Goal: Navigation & Orientation: Find specific page/section

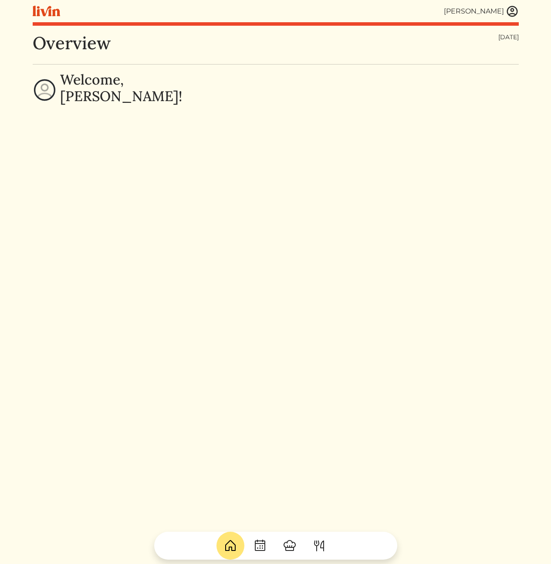
click at [511, 16] on img at bounding box center [512, 11] width 13 height 13
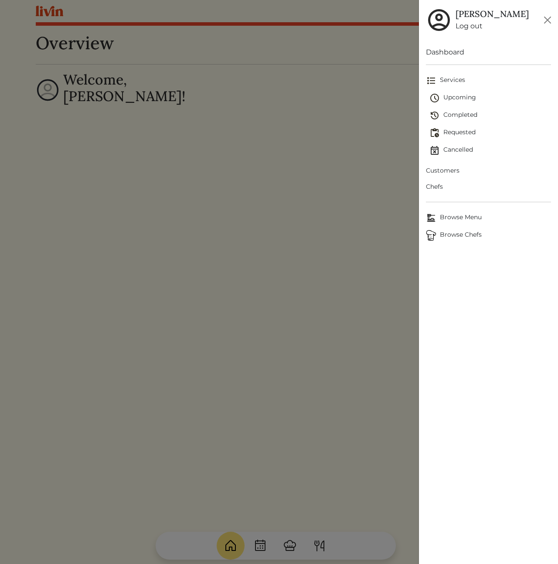
click at [462, 237] on span "Browse Chefs" at bounding box center [488, 235] width 125 height 10
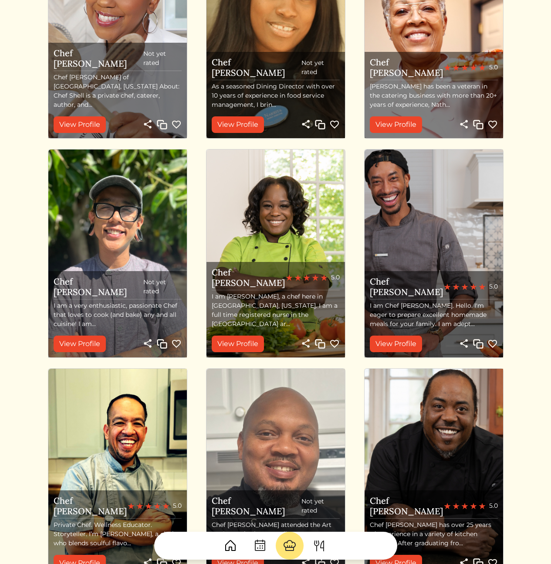
scroll to position [754, 0]
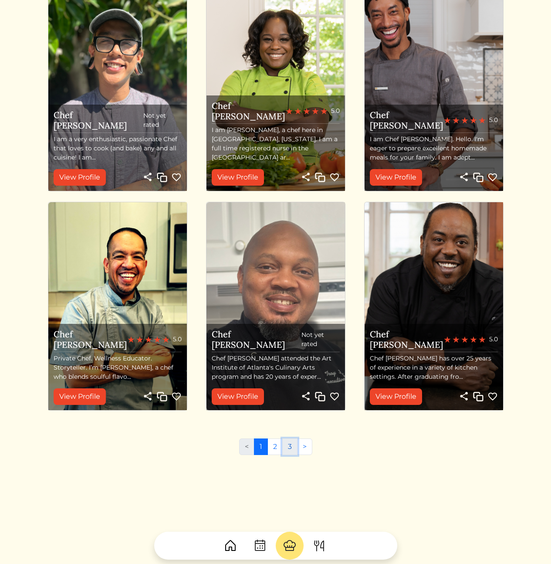
click at [292, 448] on link "3" at bounding box center [289, 446] width 15 height 17
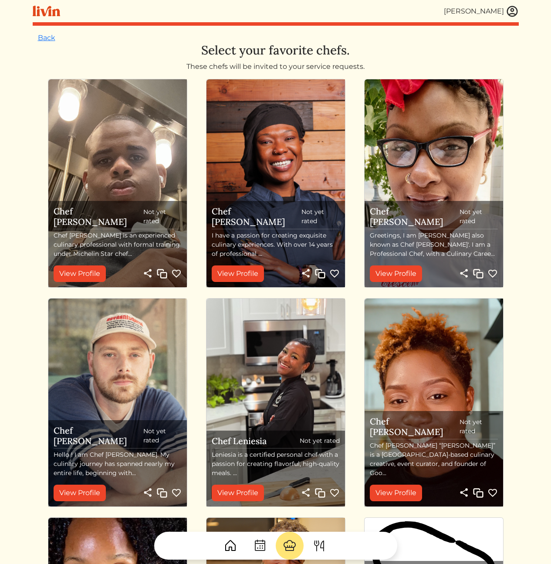
scroll to position [316, 0]
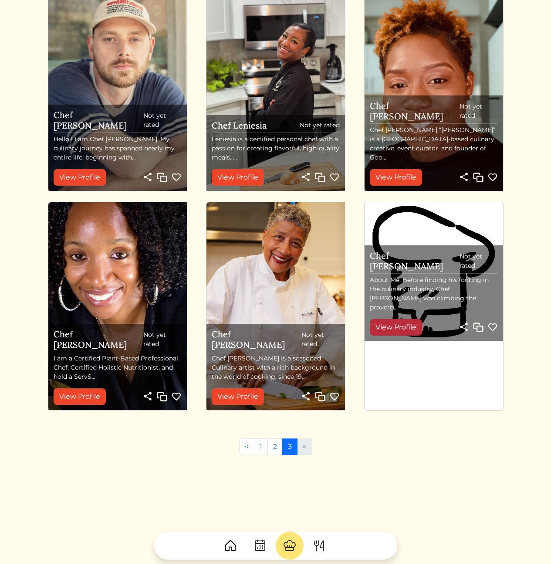
click at [398, 330] on link "View Profile" at bounding box center [396, 327] width 52 height 17
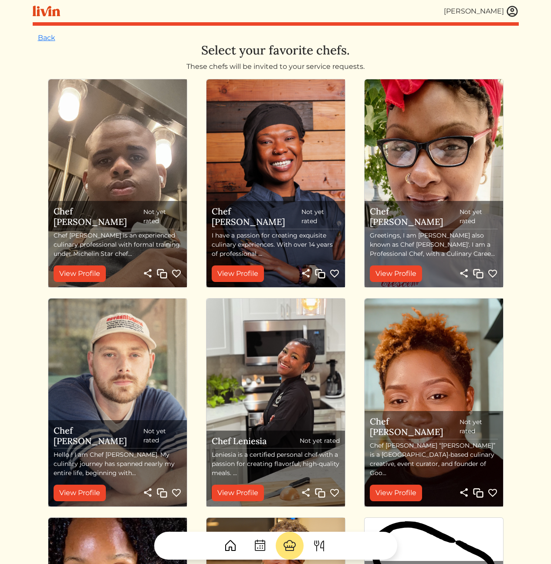
click at [515, 12] on img at bounding box center [512, 11] width 13 height 13
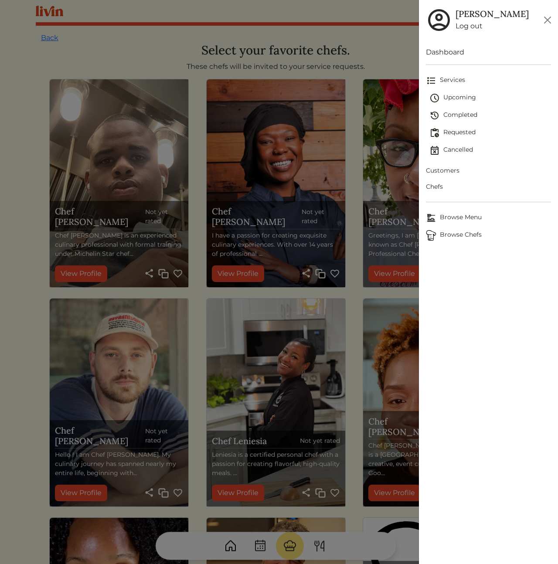
click at [432, 186] on span "Chefs" at bounding box center [488, 186] width 125 height 9
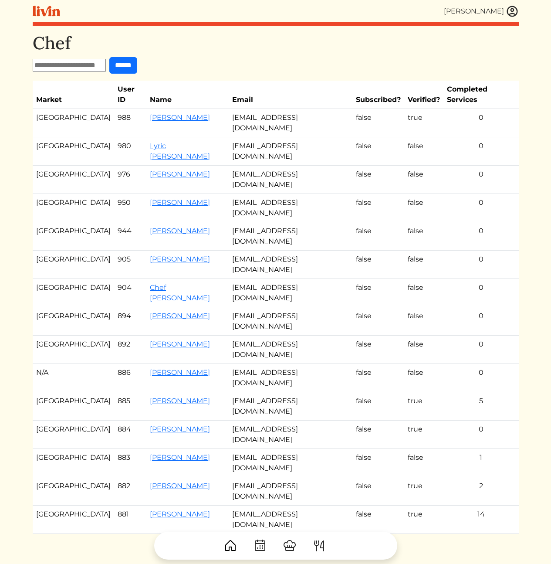
click at [270, 110] on td "[EMAIL_ADDRESS][DOMAIN_NAME]" at bounding box center [291, 123] width 124 height 28
